Goal: Task Accomplishment & Management: Use online tool/utility

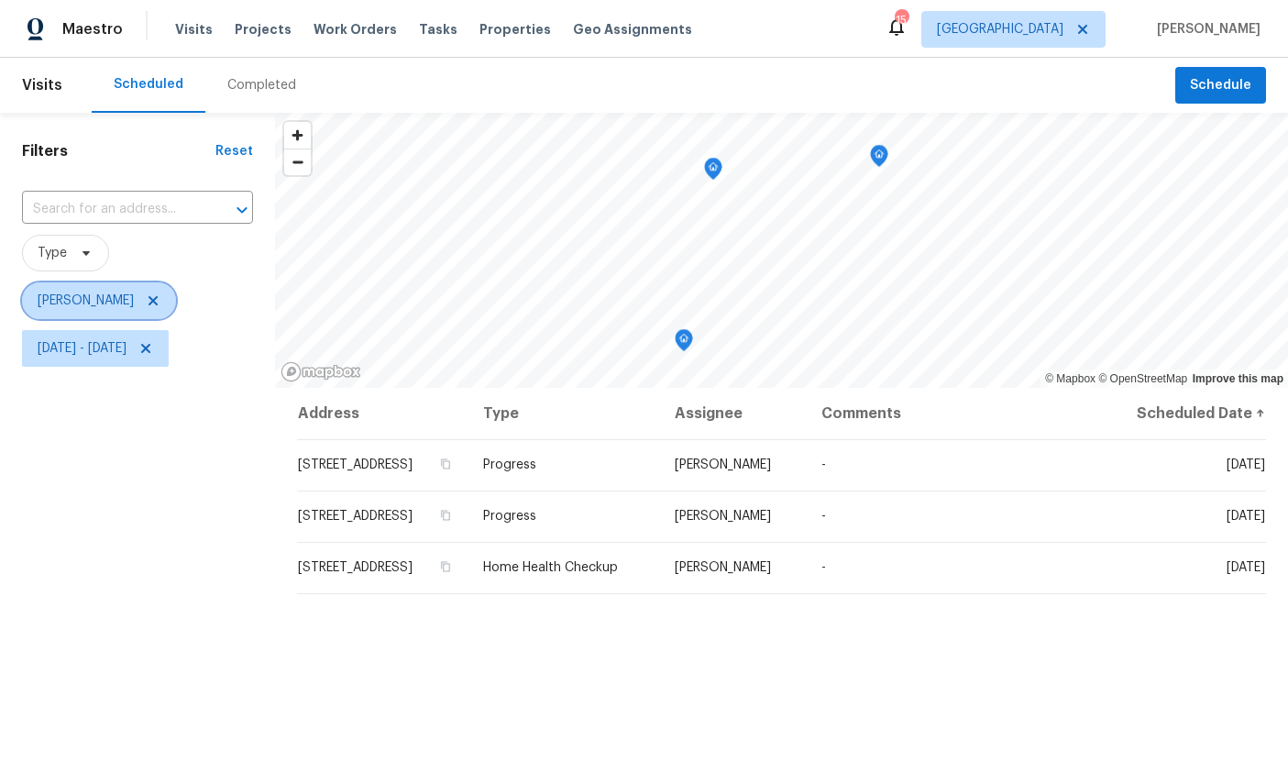
click at [84, 293] on span "[PERSON_NAME]" at bounding box center [86, 301] width 96 height 18
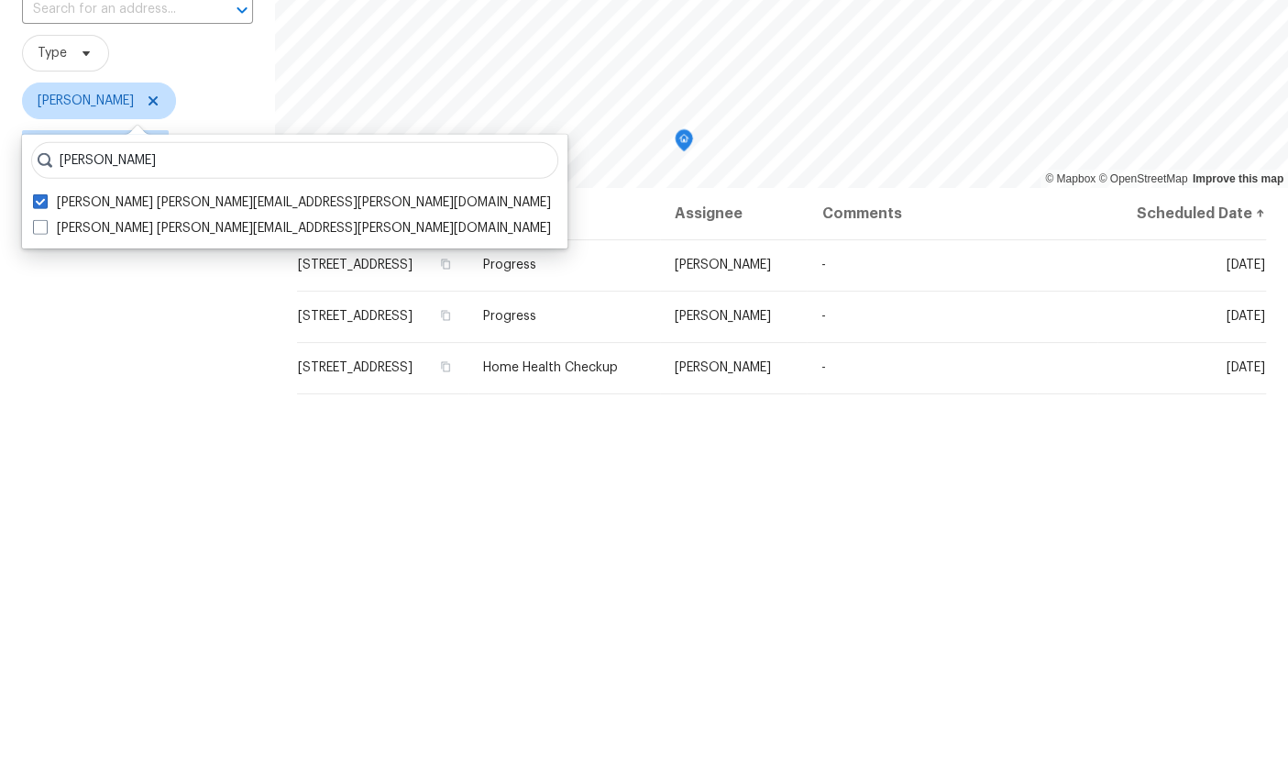
type input "[PERSON_NAME]"
click at [105, 419] on label "[PERSON_NAME] [PERSON_NAME][EMAIL_ADDRESS][PERSON_NAME][DOMAIN_NAME]" at bounding box center [292, 428] width 518 height 18
click at [45, 419] on input "[PERSON_NAME] [PERSON_NAME][EMAIL_ADDRESS][PERSON_NAME][DOMAIN_NAME]" at bounding box center [39, 425] width 12 height 12
checkbox input "true"
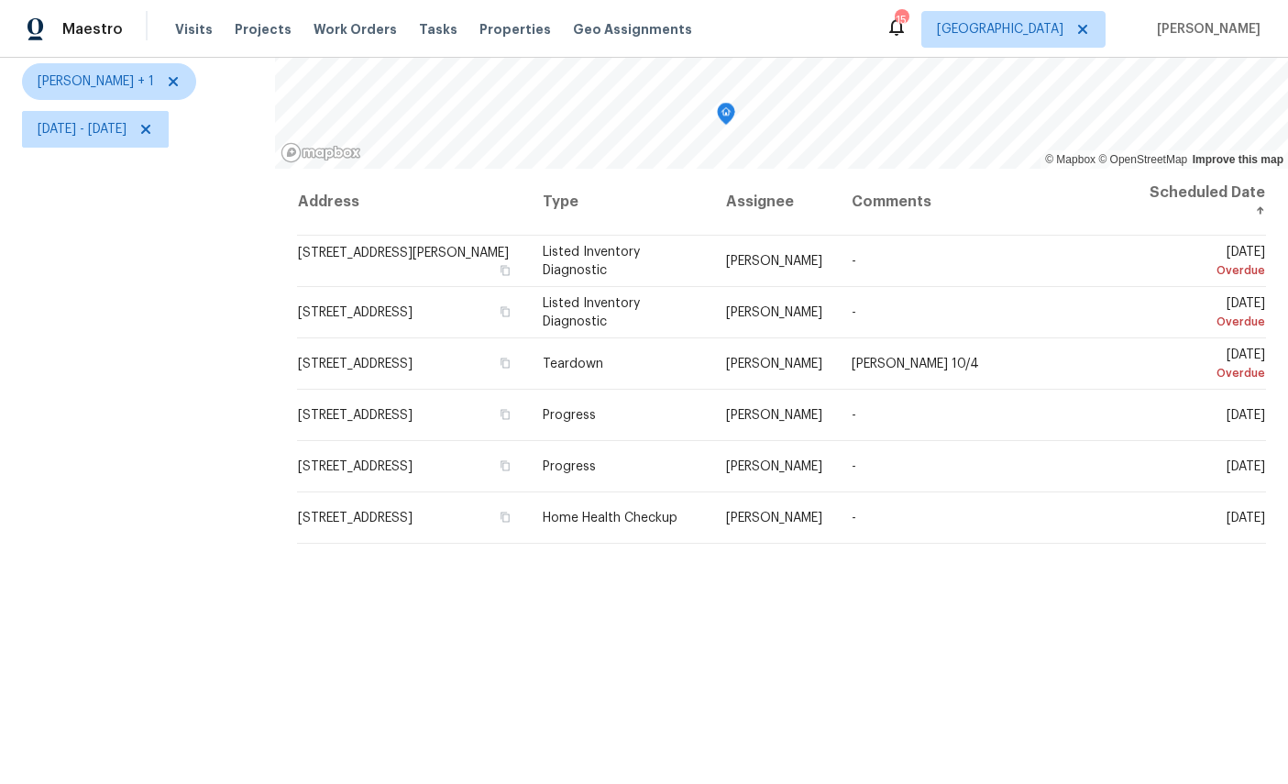
scroll to position [216, 0]
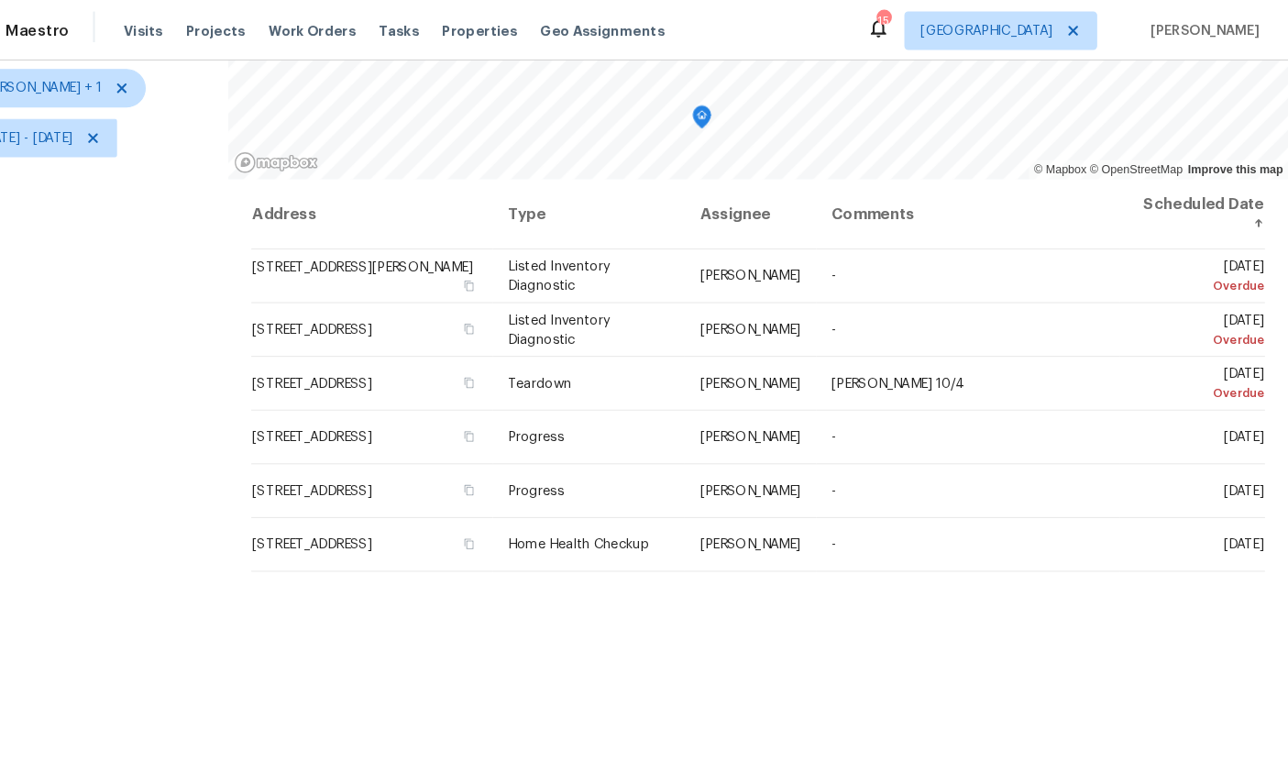
click at [0, 0] on icon at bounding box center [0, 0] width 0 height 0
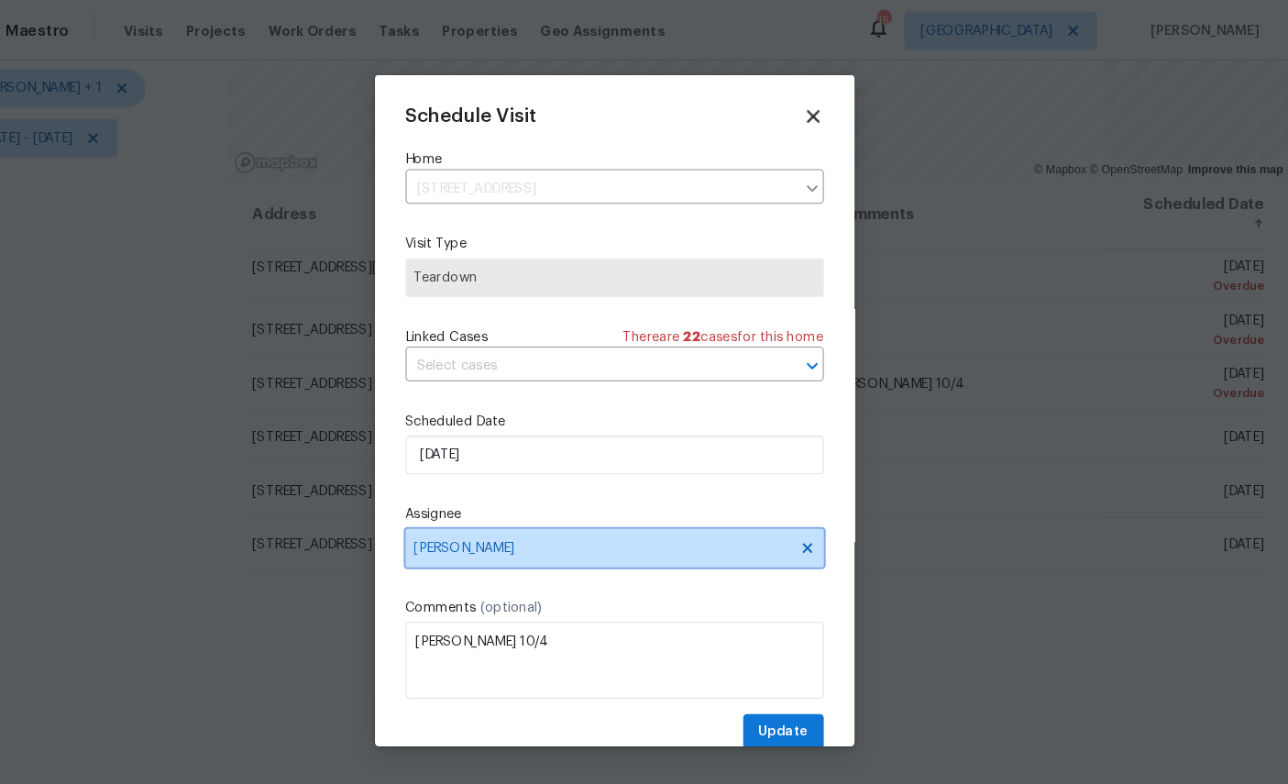
click at [635, 523] on span "[PERSON_NAME]" at bounding box center [632, 523] width 359 height 15
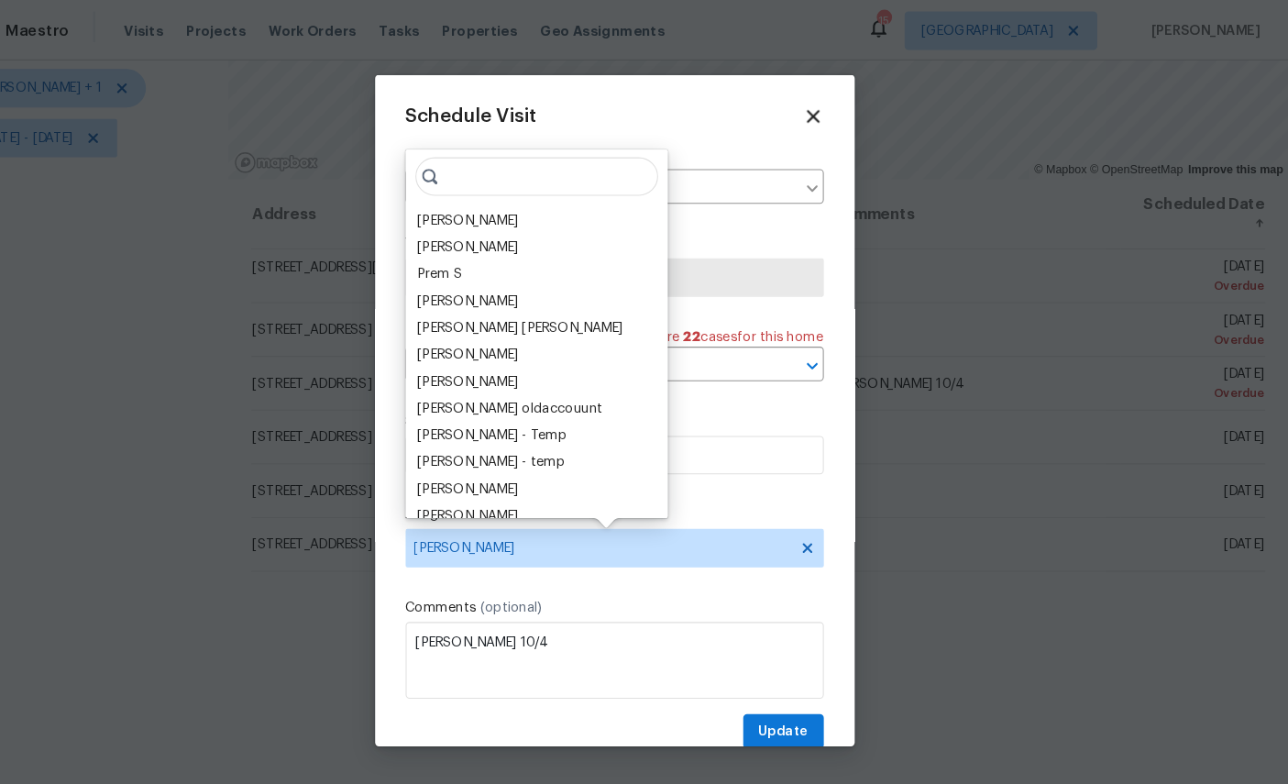
click at [465, 209] on div "[PERSON_NAME]" at bounding box center [504, 211] width 96 height 18
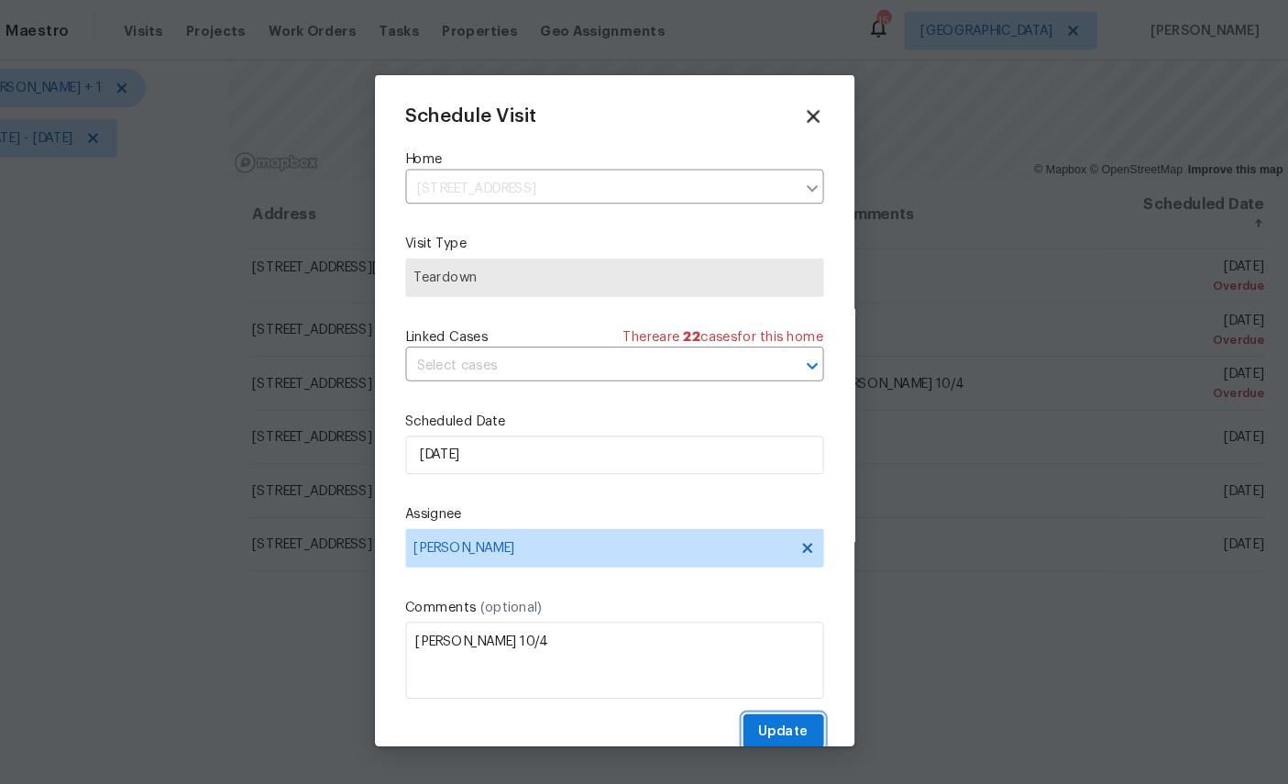
click at [782, 695] on span "Update" at bounding box center [806, 699] width 48 height 23
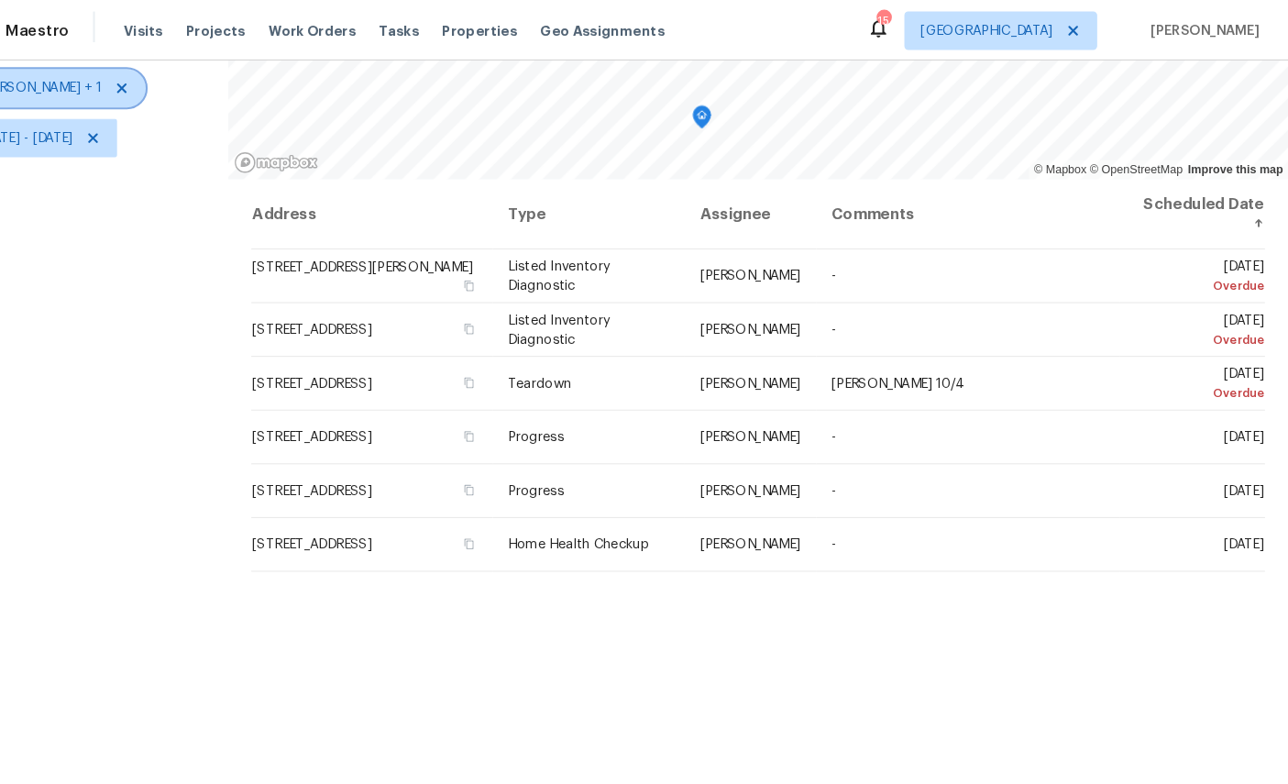
click at [49, 83] on span "[PERSON_NAME] + 1" at bounding box center [96, 84] width 116 height 18
click at [166, 82] on icon at bounding box center [173, 84] width 15 height 15
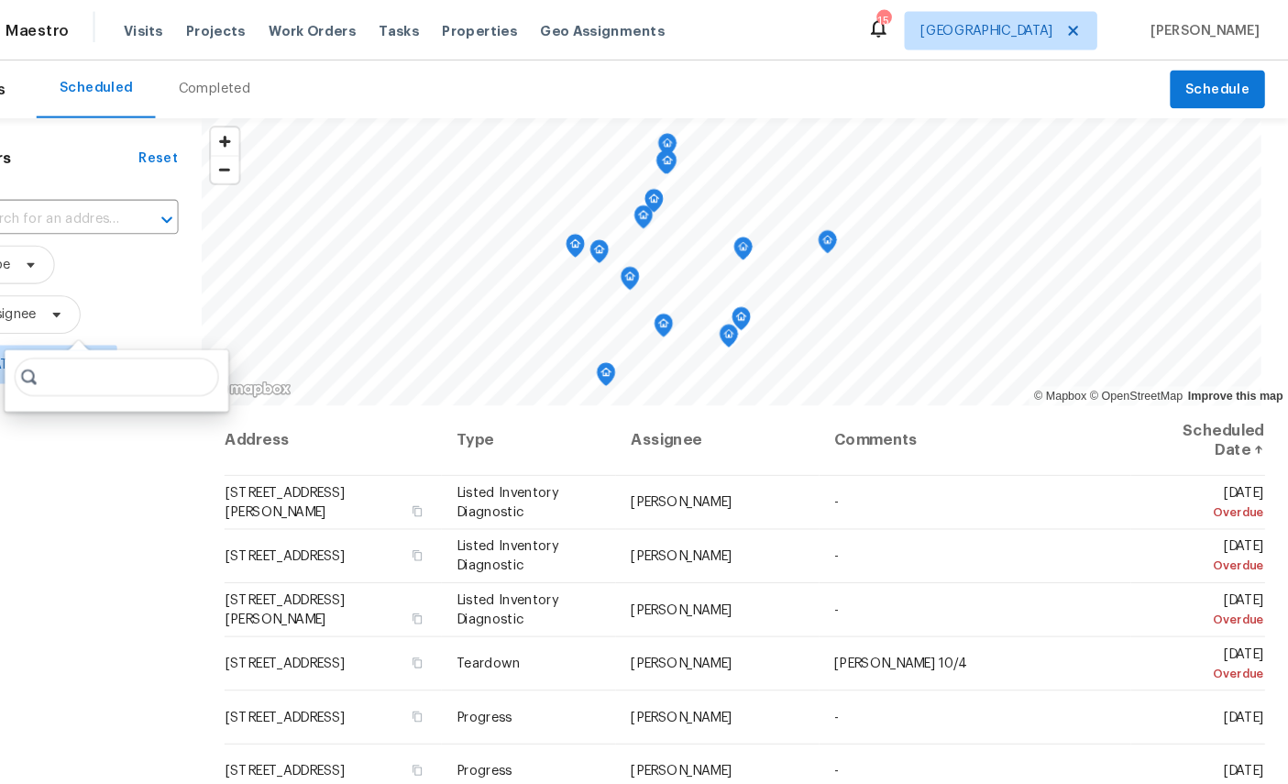
click at [112, 570] on div "Filters Reset ​ Type Assignee [DATE] - [DATE]" at bounding box center [124, 564] width 249 height 902
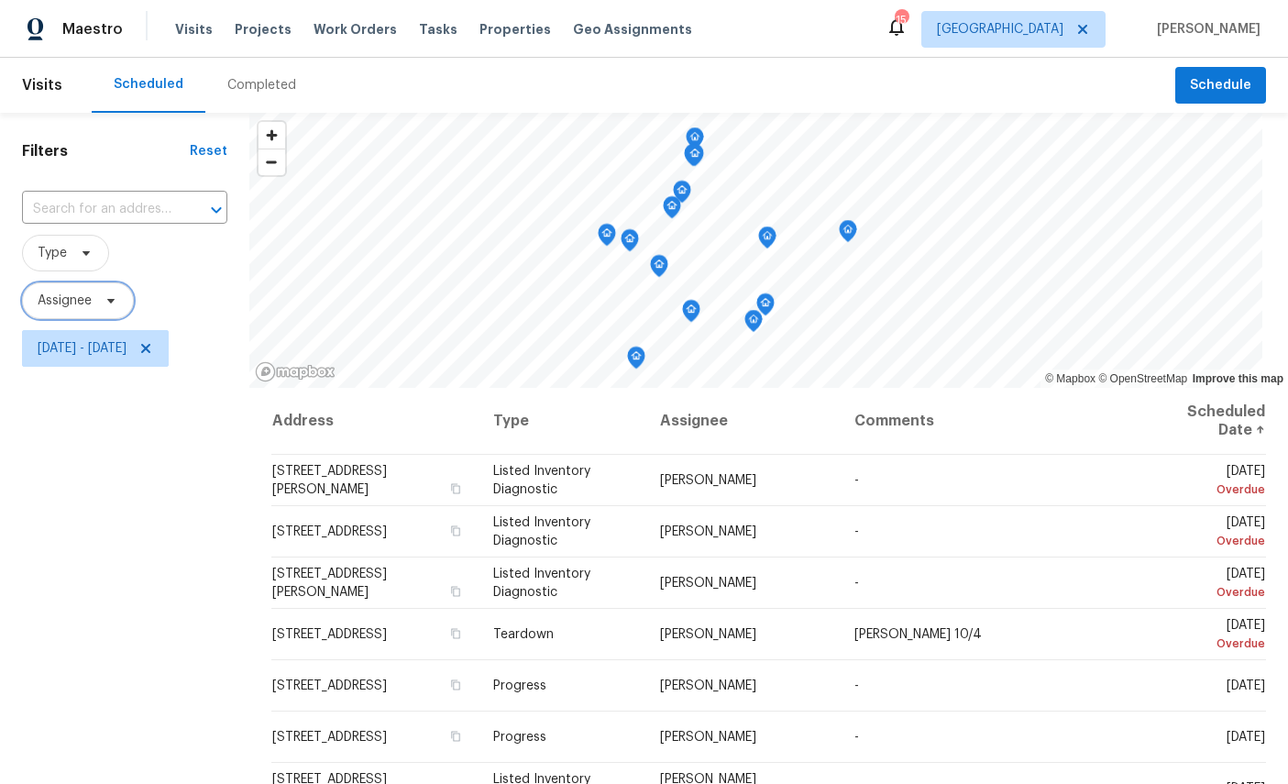
click at [79, 306] on span "Assignee" at bounding box center [65, 301] width 54 height 18
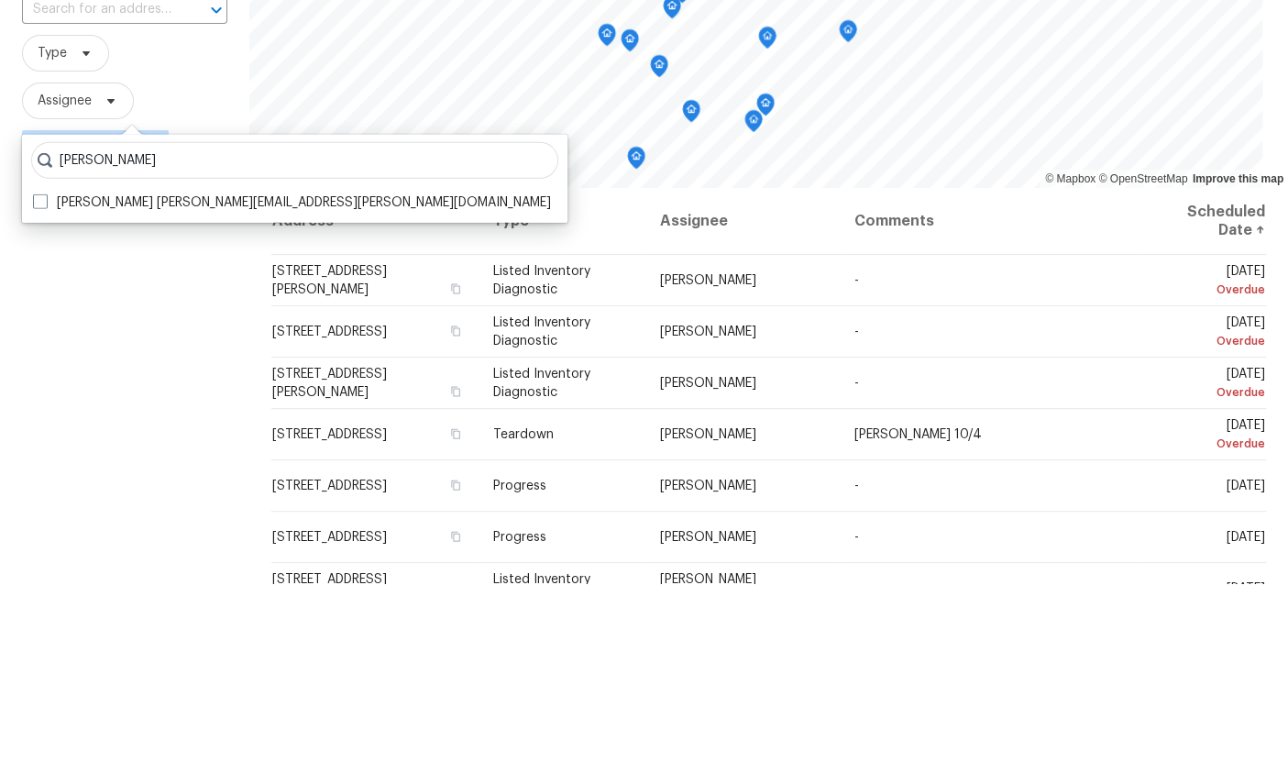
type input "[PERSON_NAME]"
click at [106, 393] on label "[PERSON_NAME] [PERSON_NAME][EMAIL_ADDRESS][PERSON_NAME][DOMAIN_NAME]" at bounding box center [292, 402] width 518 height 18
click at [45, 393] on input "[PERSON_NAME] [PERSON_NAME][EMAIL_ADDRESS][PERSON_NAME][DOMAIN_NAME]" at bounding box center [39, 399] width 12 height 12
checkbox input "true"
